Goal: Task Accomplishment & Management: Manage account settings

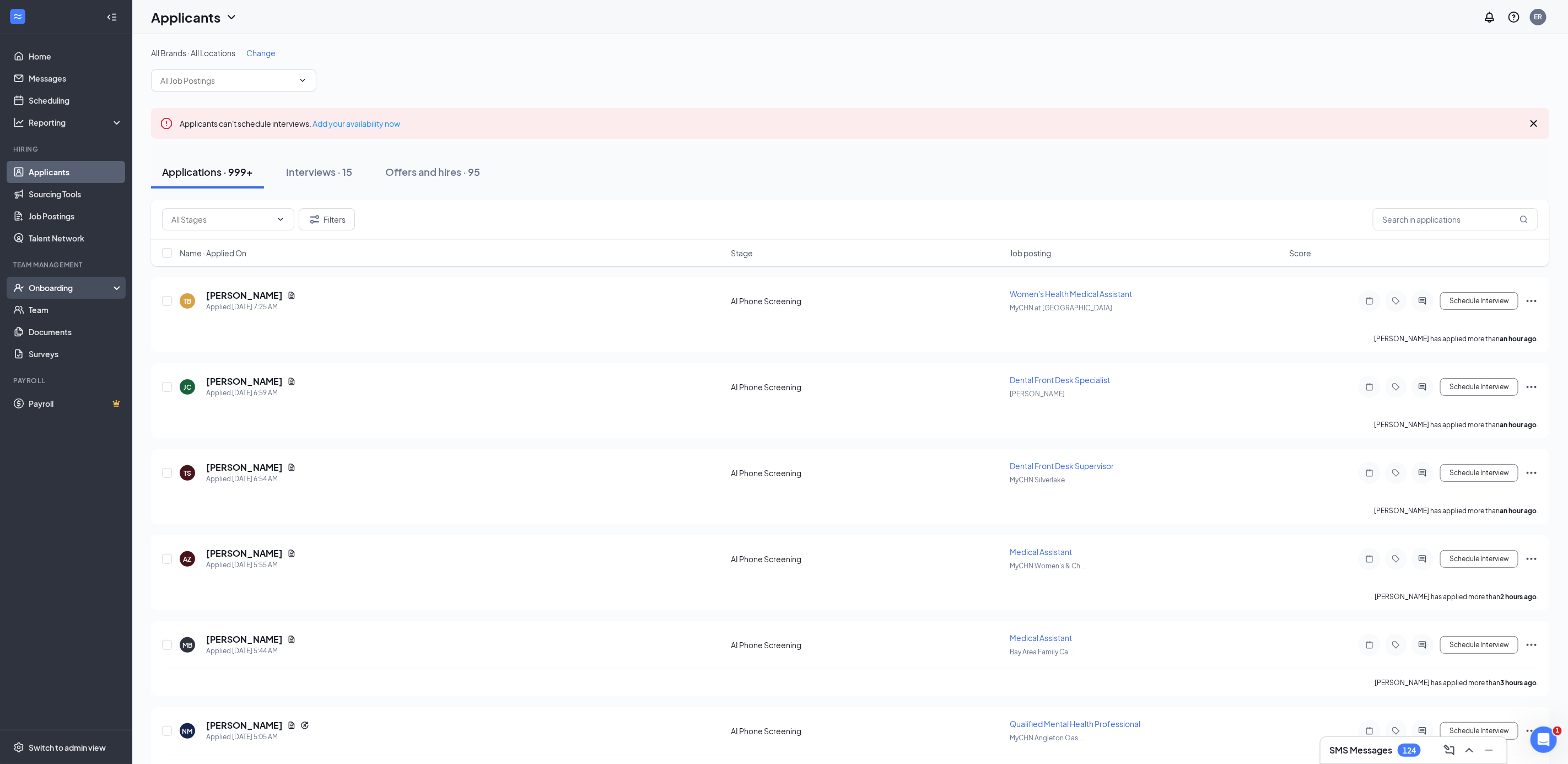
click at [45, 288] on div "Onboarding" at bounding box center [71, 287] width 85 height 11
click at [46, 311] on link "Overview" at bounding box center [76, 310] width 94 height 22
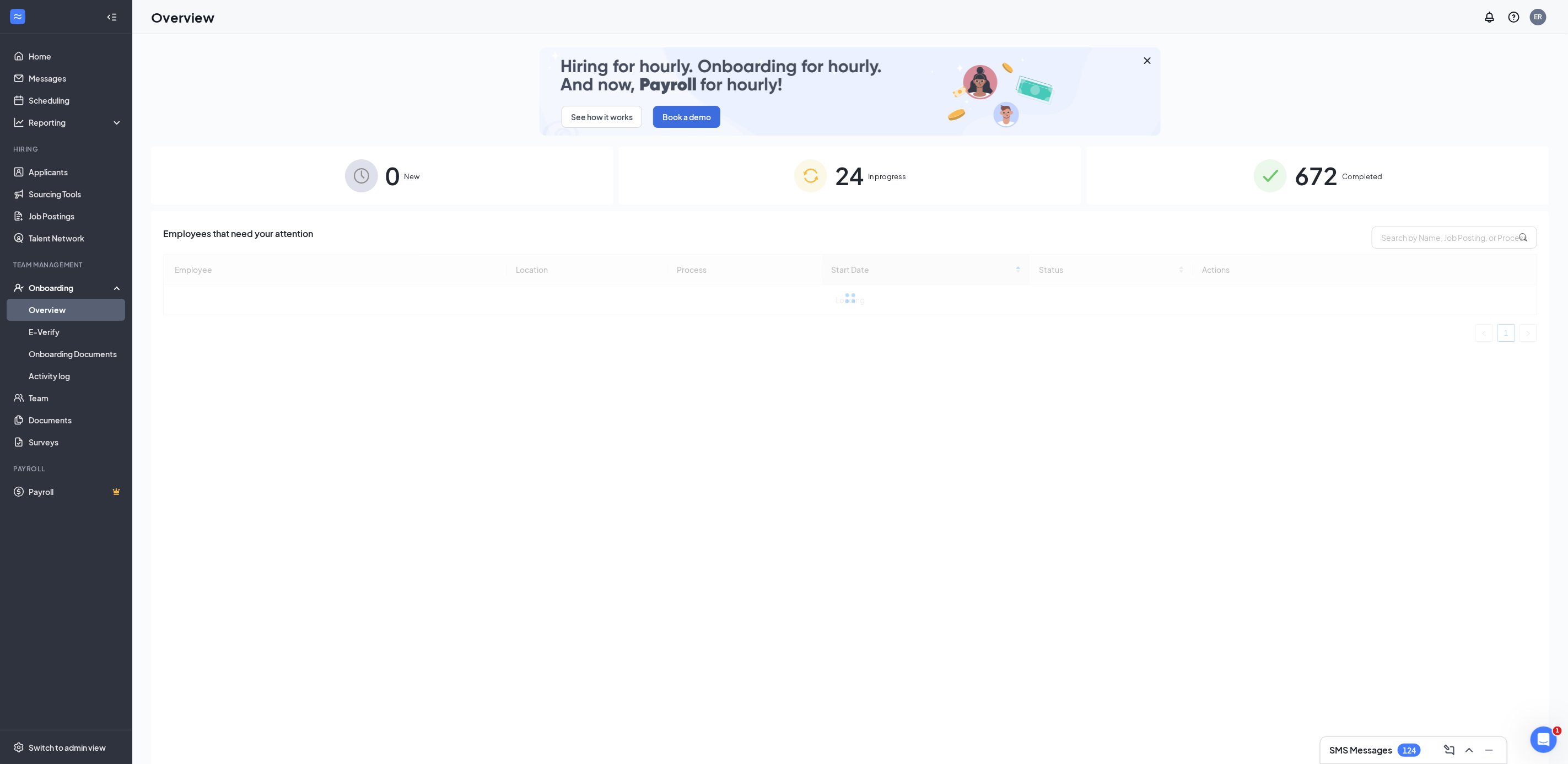
click at [951, 189] on div "24 In progress" at bounding box center [849, 176] width 463 height 58
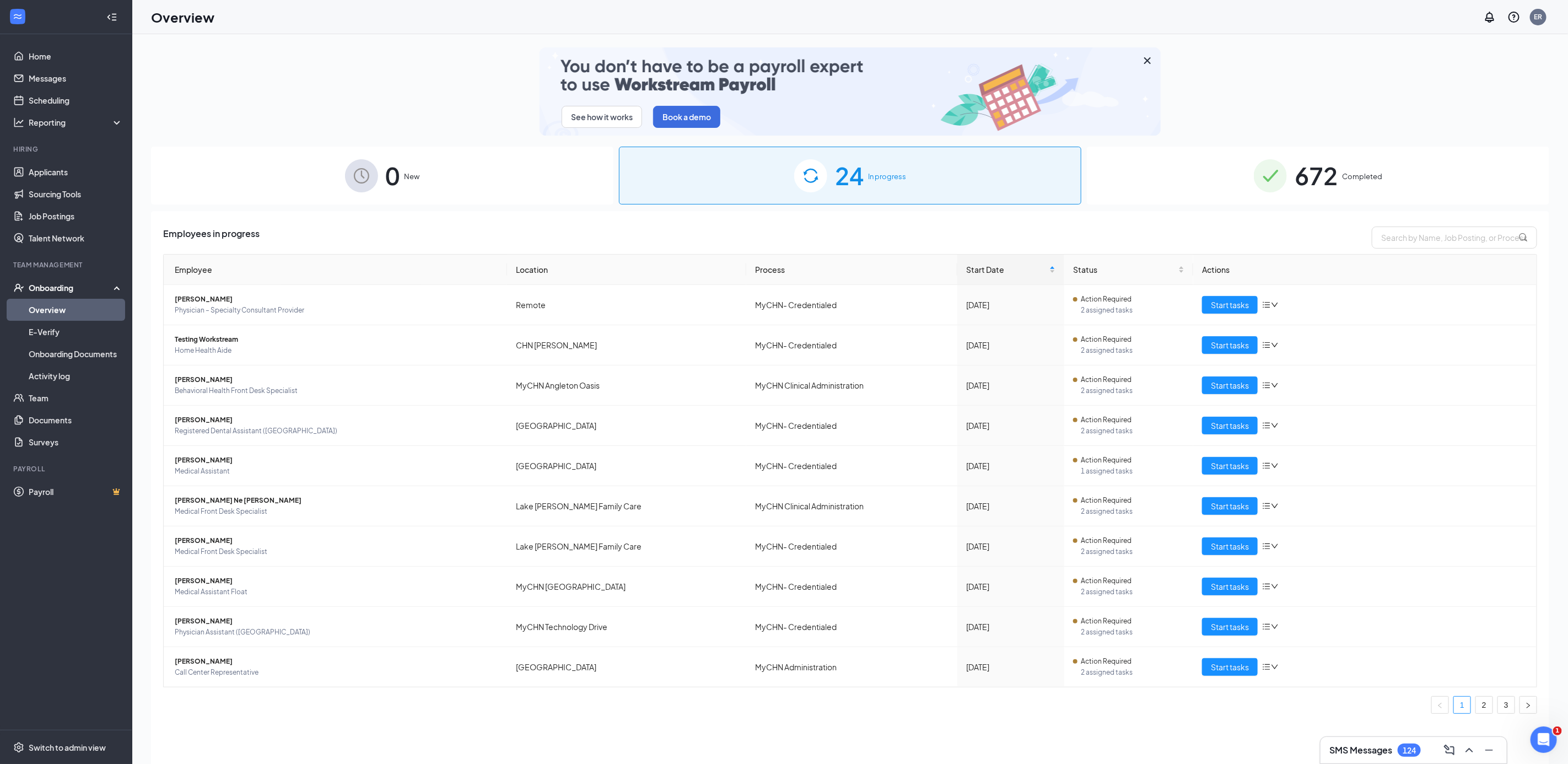
click at [1389, 189] on div "672 Completed" at bounding box center [1318, 176] width 463 height 58
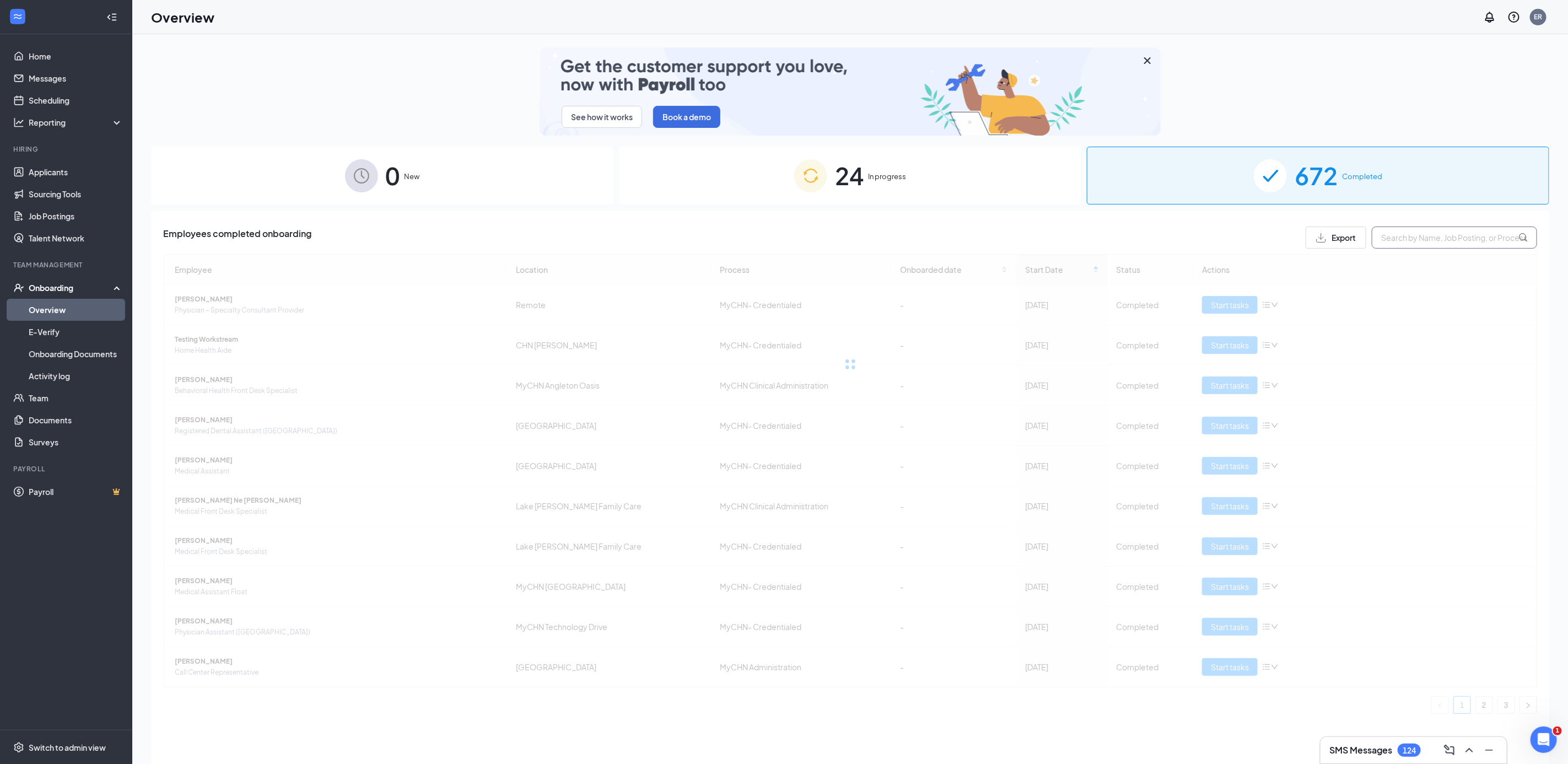
click at [1411, 248] on input "text" at bounding box center [1454, 238] width 165 height 22
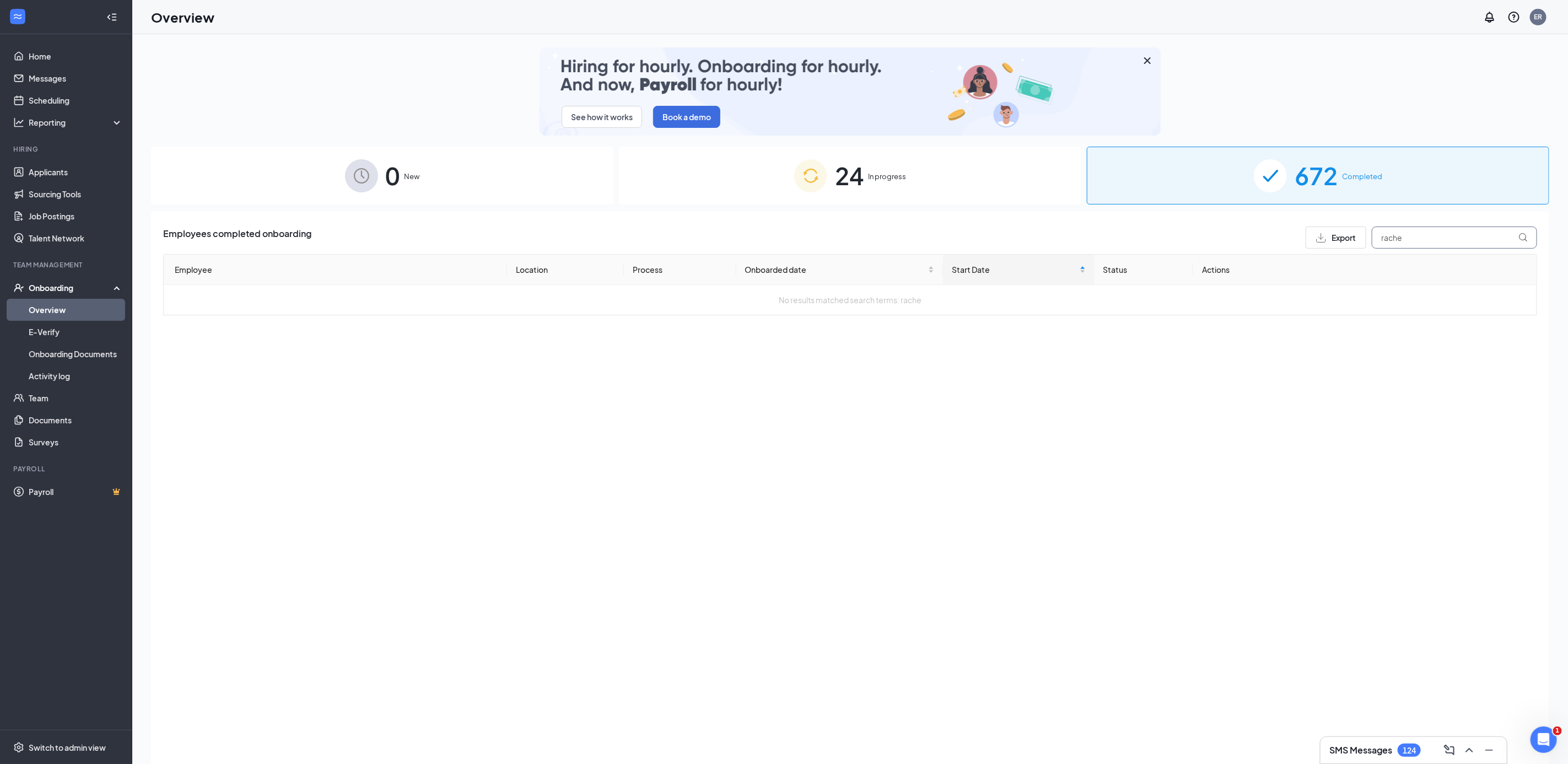
type input "rache"
click at [949, 171] on div "24 In progress" at bounding box center [849, 176] width 463 height 58
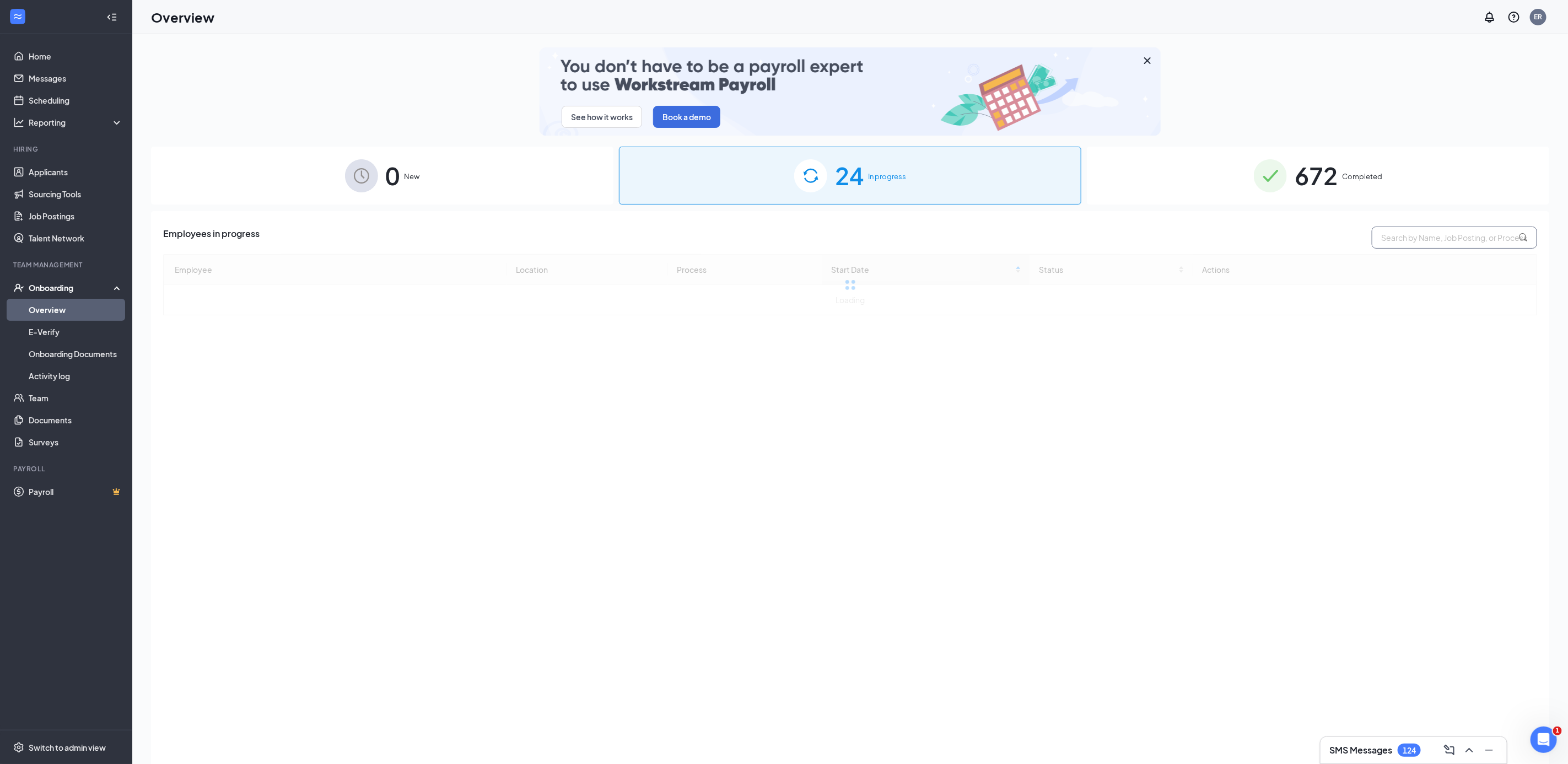
click at [1432, 231] on input "text" at bounding box center [1454, 238] width 165 height 22
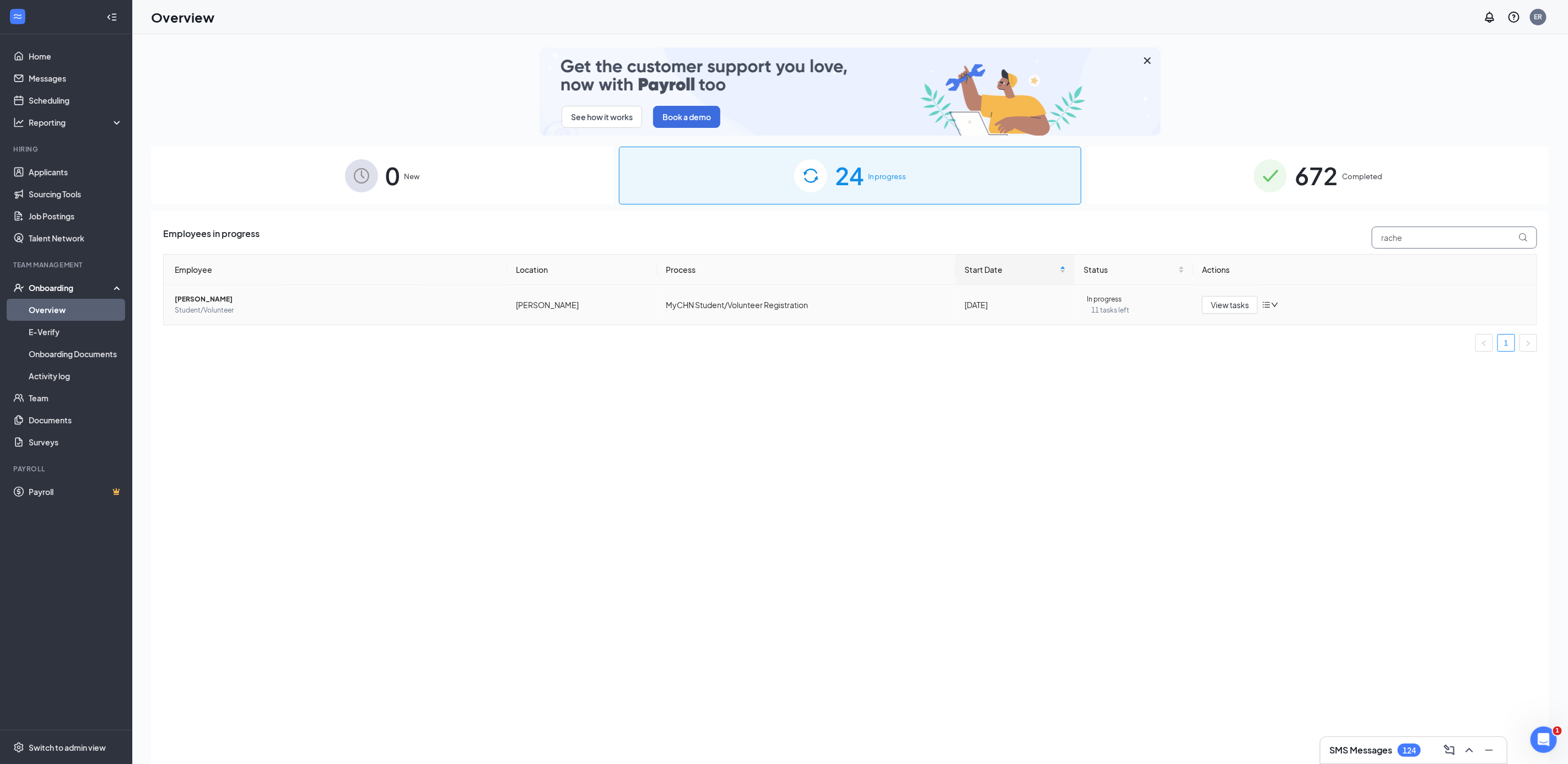
type input "rache"
click at [185, 300] on span "[PERSON_NAME]" at bounding box center [337, 299] width 324 height 11
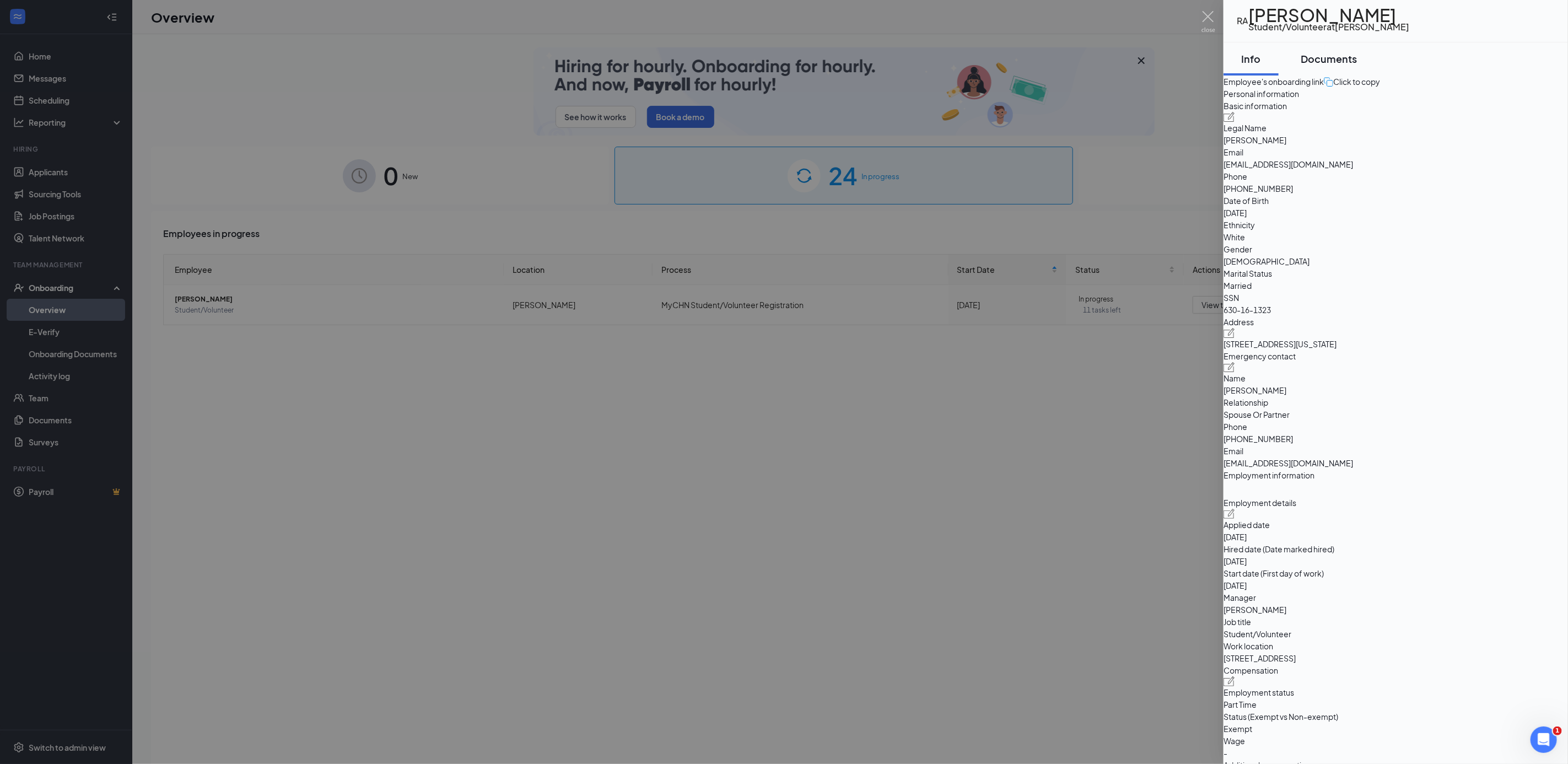
click at [1344, 66] on div "Documents" at bounding box center [1329, 59] width 56 height 14
